Goal: Find specific page/section: Find specific page/section

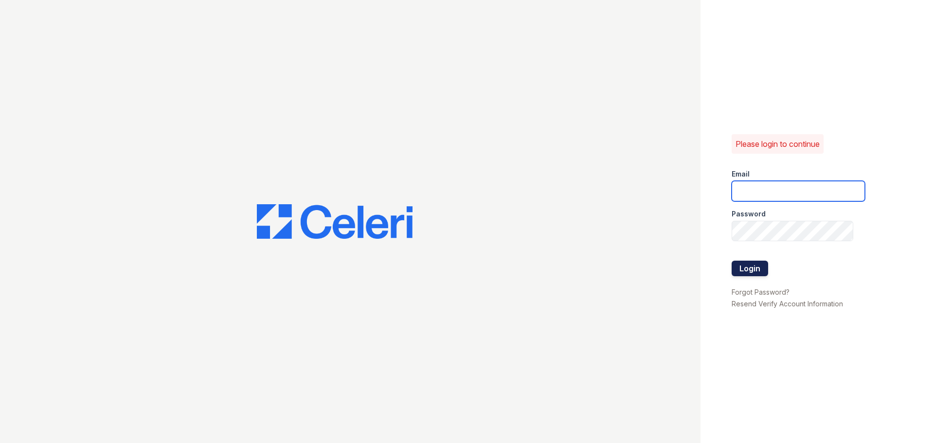
type input "[PERSON_NAME][EMAIL_ADDRESS][PERSON_NAME][DOMAIN_NAME]"
click at [755, 261] on button "Login" at bounding box center [750, 269] width 36 height 16
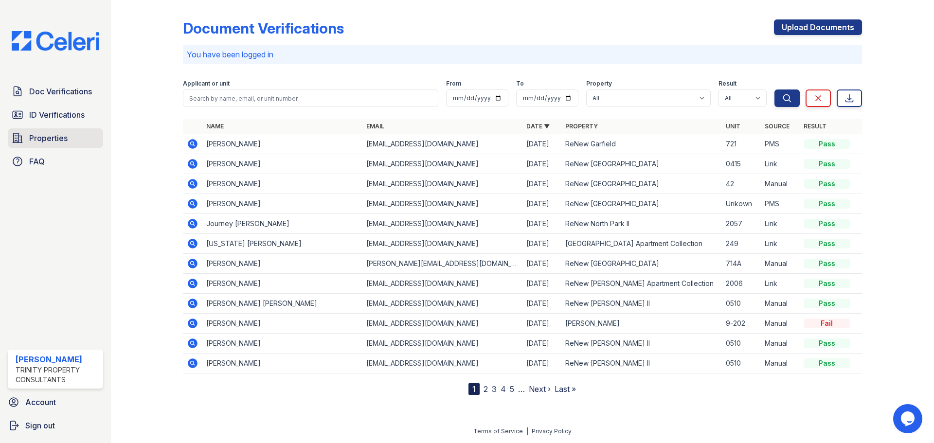
click at [32, 134] on span "Properties" at bounding box center [48, 138] width 38 height 12
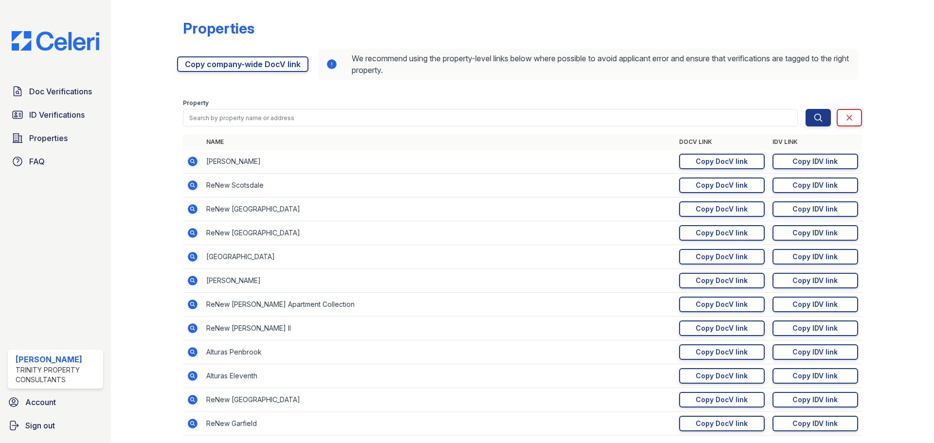
scroll to position [47, 0]
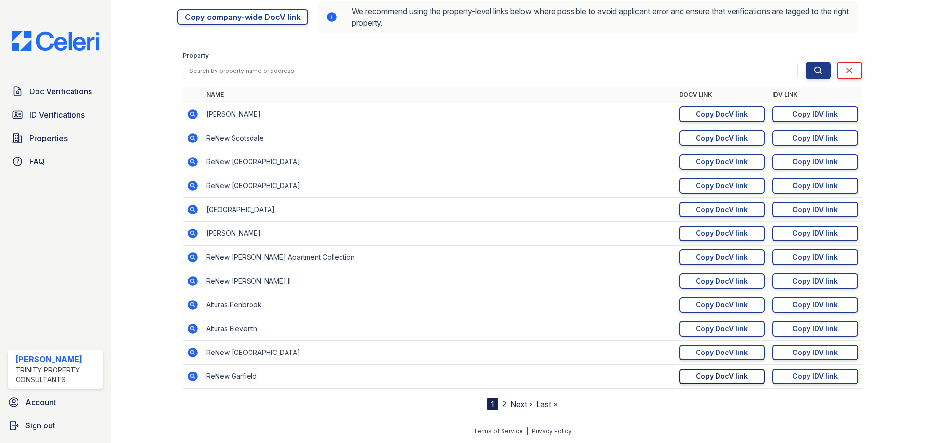
click at [725, 380] on div "Copy DocV link" at bounding box center [722, 377] width 52 height 10
click at [38, 100] on link "Doc Verifications" at bounding box center [55, 91] width 95 height 19
